Goal: Task Accomplishment & Management: Use online tool/utility

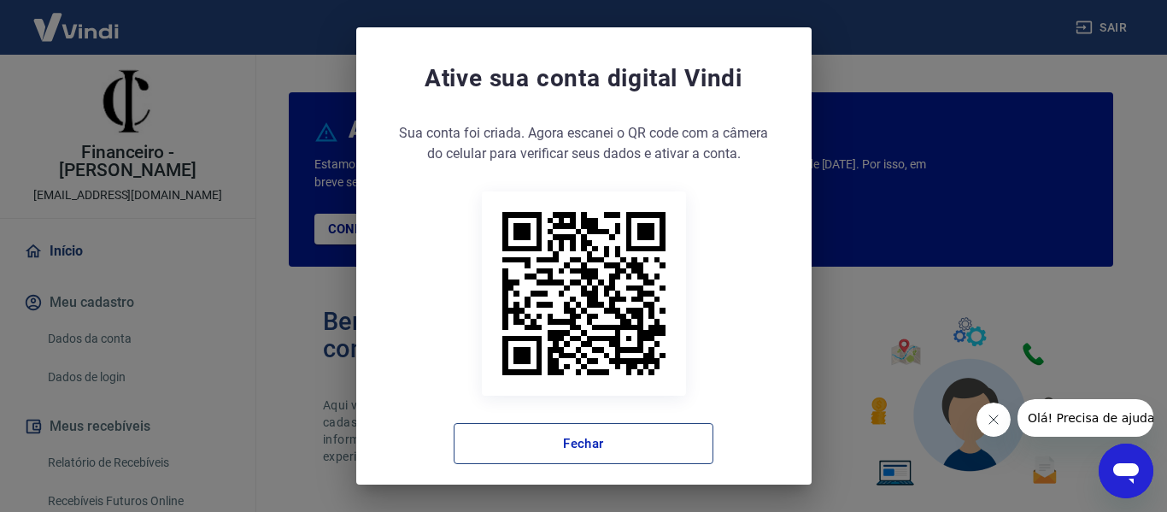
click at [548, 439] on button "Fechar" at bounding box center [584, 443] width 260 height 41
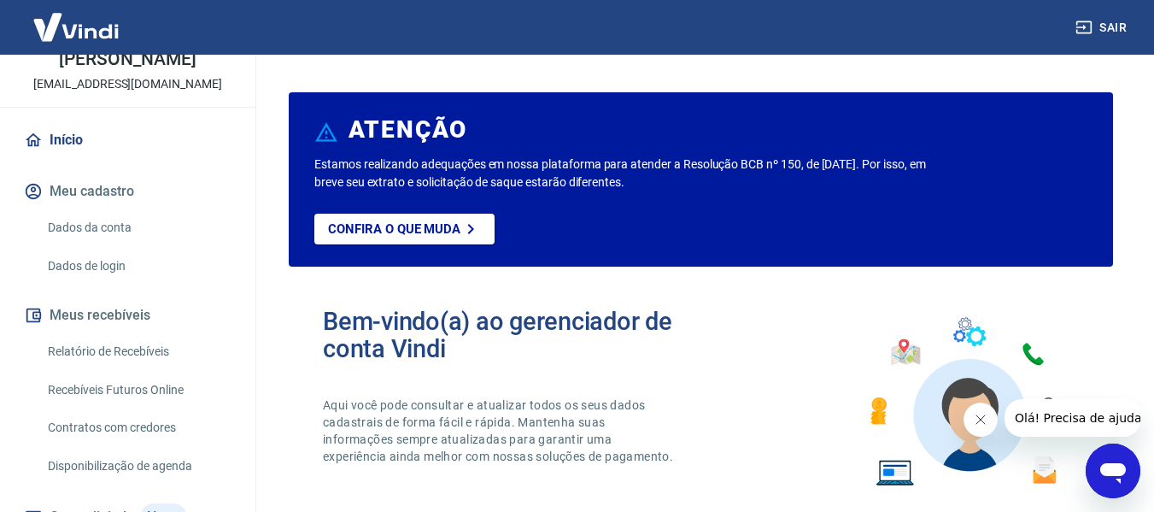
scroll to position [221, 0]
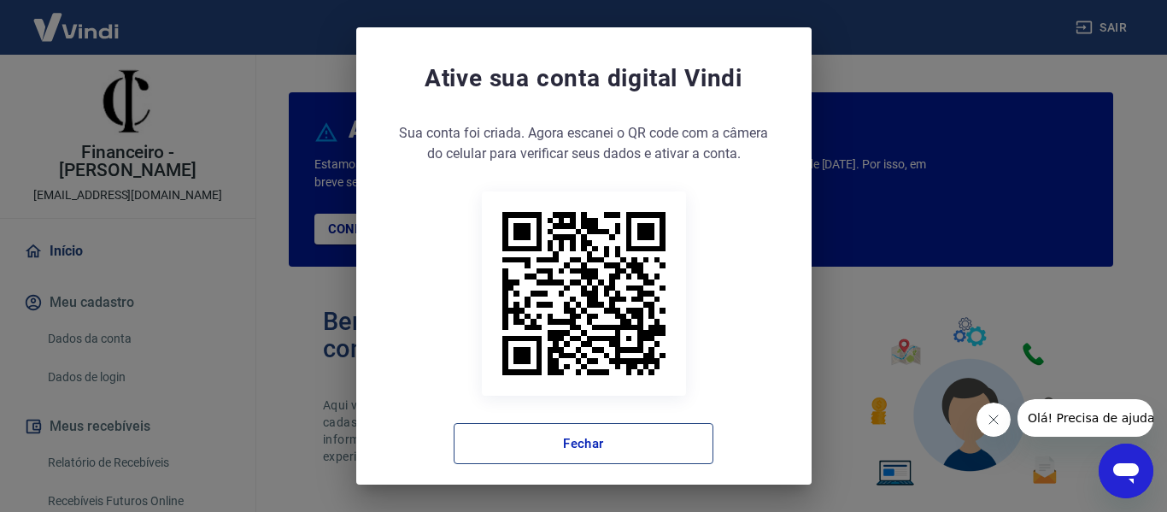
drag, startPoint x: 556, startPoint y: 454, endPoint x: 555, endPoint y: 445, distance: 8.6
click at [556, 453] on button "Fechar" at bounding box center [584, 443] width 260 height 41
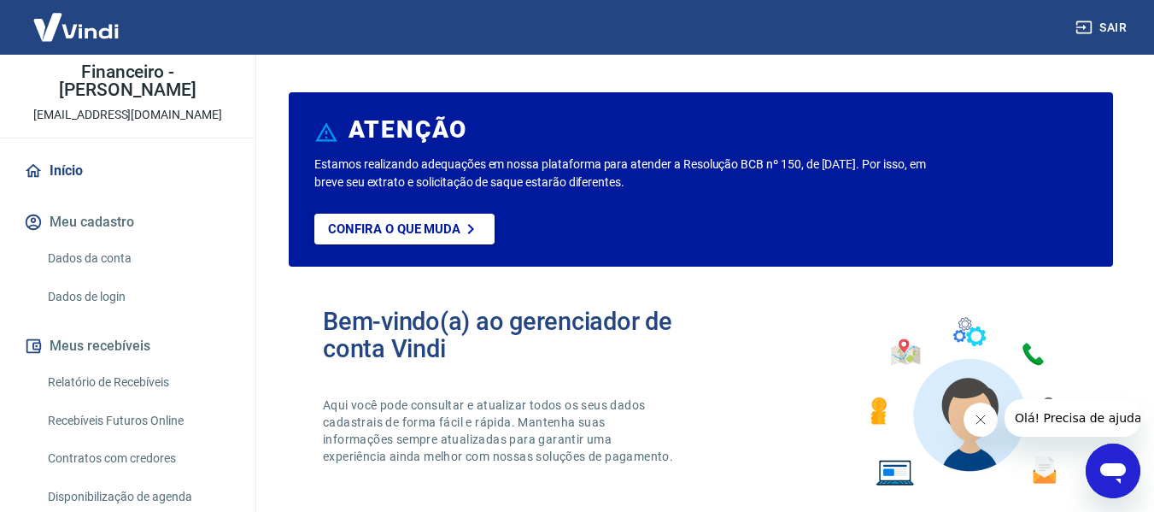
scroll to position [171, 0]
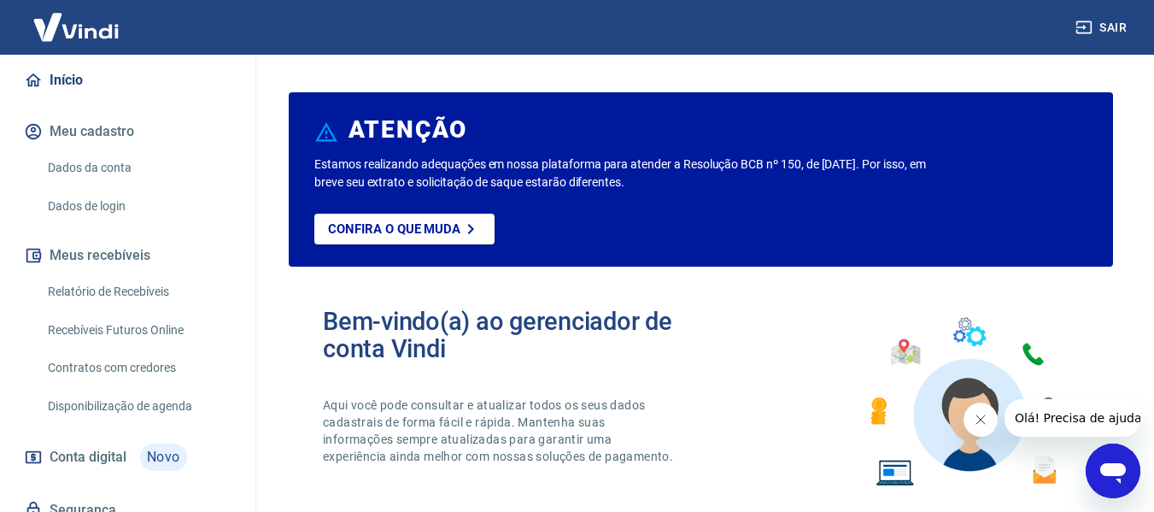
click at [122, 313] on link "Recebíveis Futuros Online" at bounding box center [138, 330] width 194 height 35
